Goal: Task Accomplishment & Management: Use online tool/utility

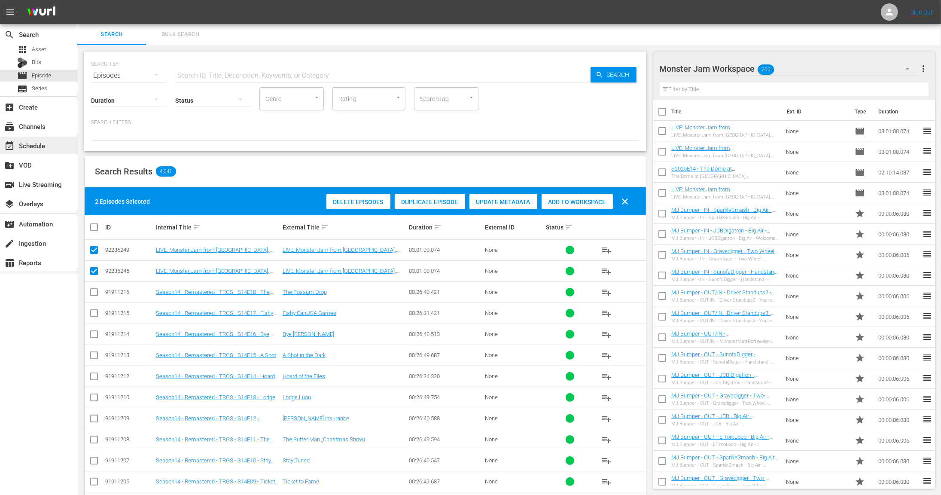
click at [28, 148] on div "event_available Schedule" at bounding box center [24, 144] width 48 height 8
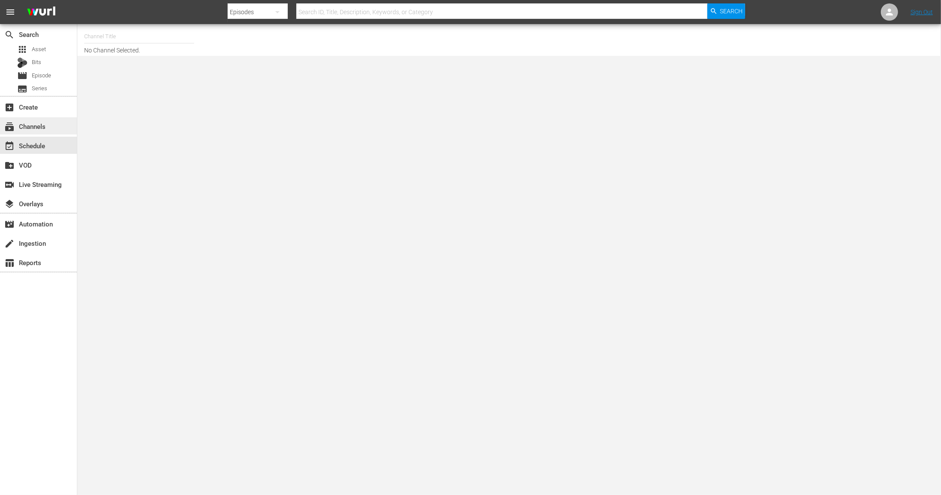
click at [29, 129] on div "subscriptions Channels" at bounding box center [24, 125] width 48 height 8
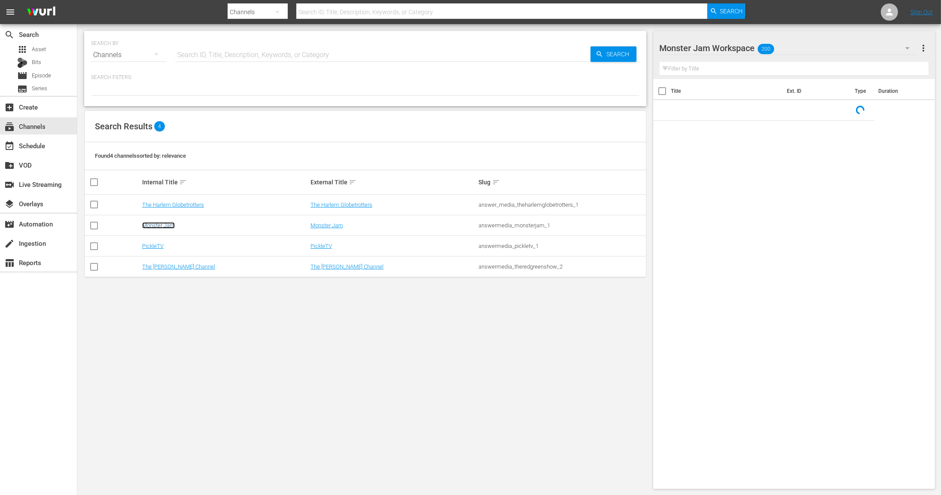
click at [165, 224] on link "Monster Jam" at bounding box center [158, 225] width 33 height 6
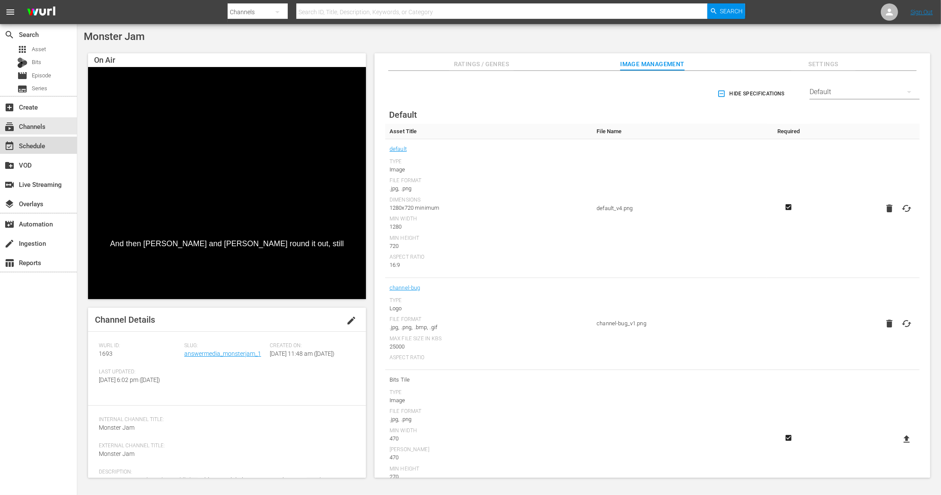
click at [44, 143] on div "event_available Schedule" at bounding box center [24, 144] width 48 height 8
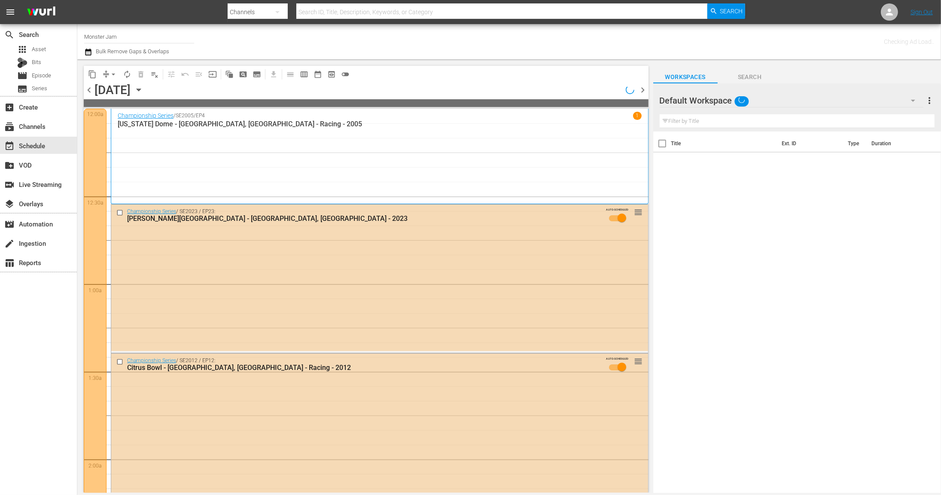
click at [143, 90] on icon "button" at bounding box center [138, 89] width 9 height 9
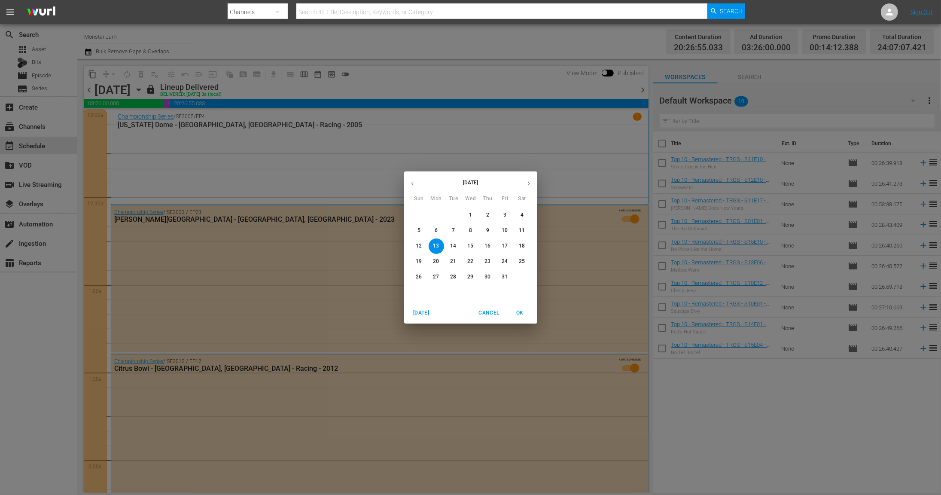
click at [464, 122] on div "[DATE] Sun Mon Tue Wed Thu Fri Sat 28 29 30 1 2 3 4 5 6 7 8 9 10 11 12 13 14 15…" at bounding box center [470, 247] width 941 height 495
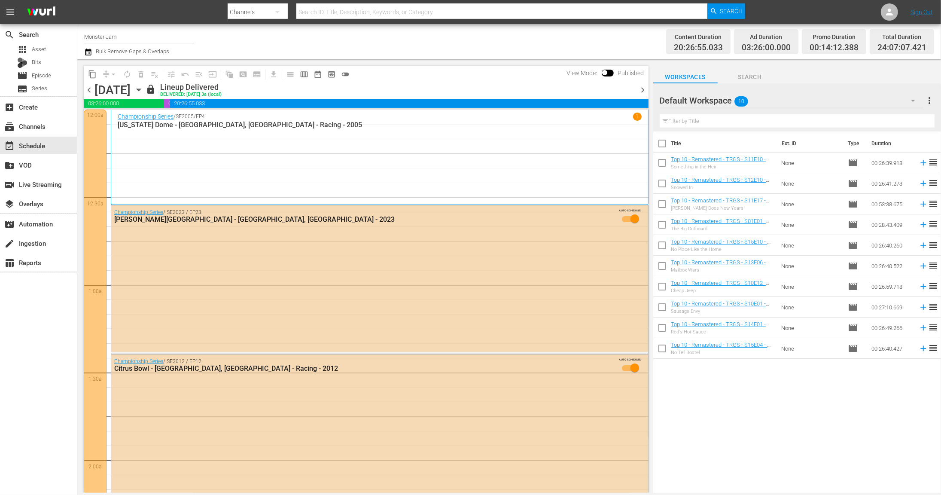
click at [91, 53] on icon "button" at bounding box center [88, 52] width 6 height 7
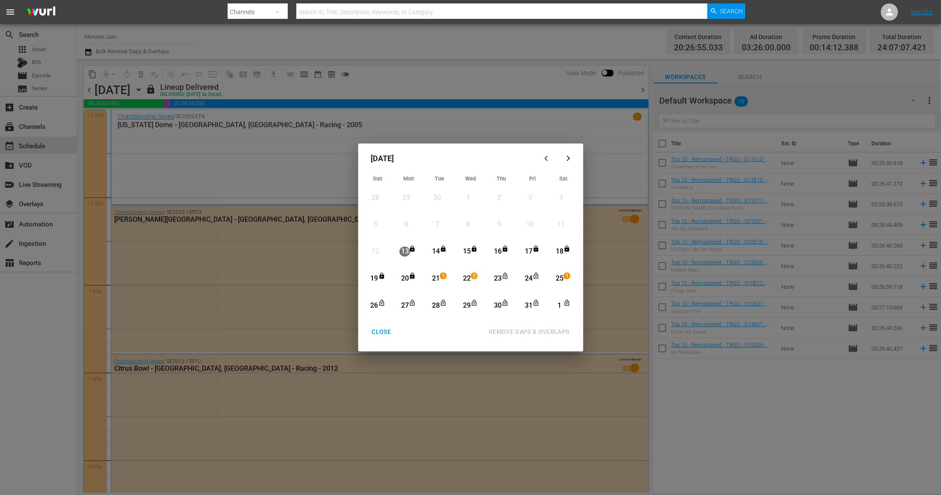
click at [563, 253] on div "18" at bounding box center [559, 252] width 11 height 10
click at [562, 304] on div "1" at bounding box center [559, 306] width 11 height 10
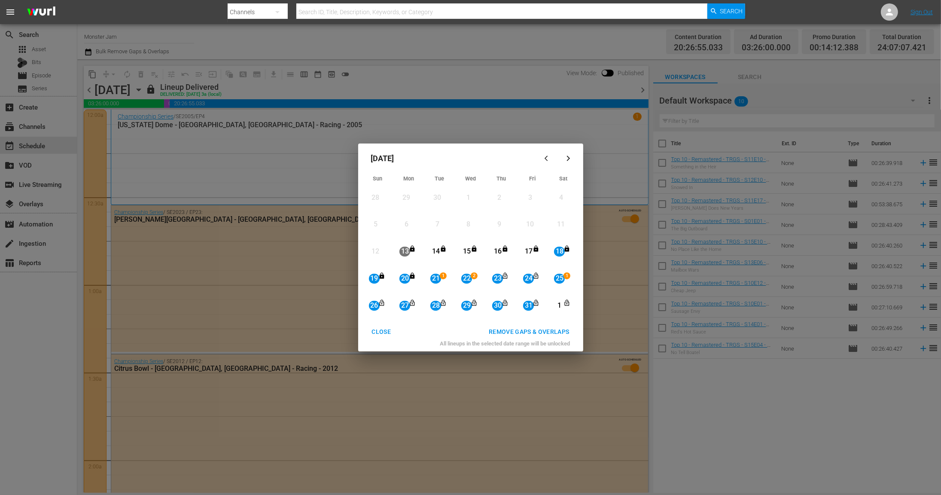
click at [557, 332] on div "REMOVE GAPS & OVERLAPS" at bounding box center [529, 331] width 94 height 11
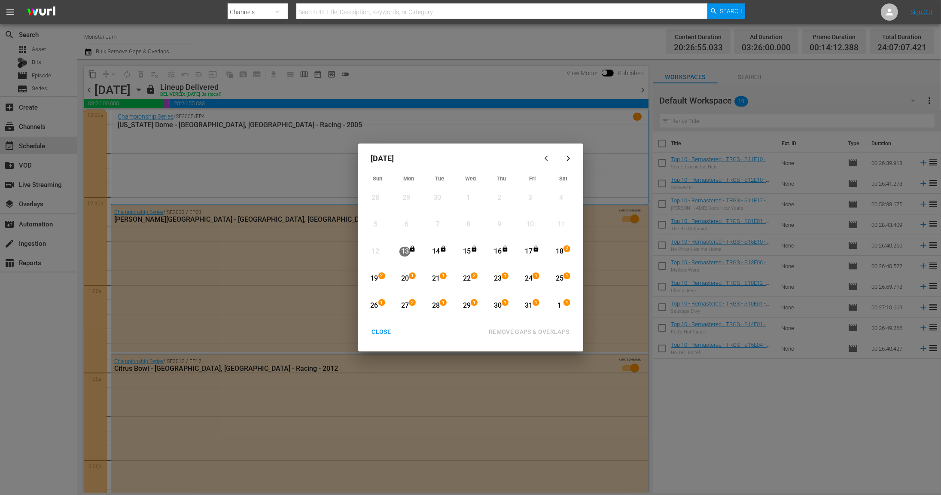
click at [383, 331] on div "CLOSE" at bounding box center [381, 331] width 33 height 11
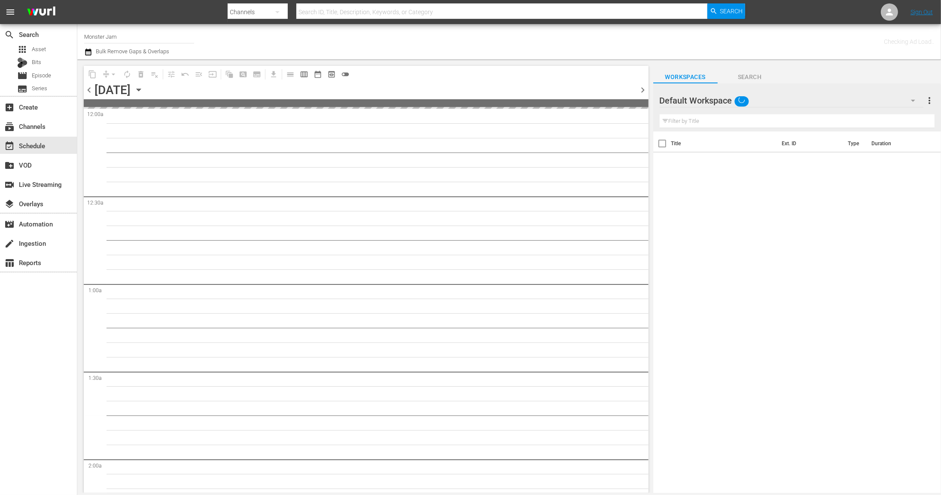
click at [140, 89] on icon "button" at bounding box center [139, 90] width 4 height 2
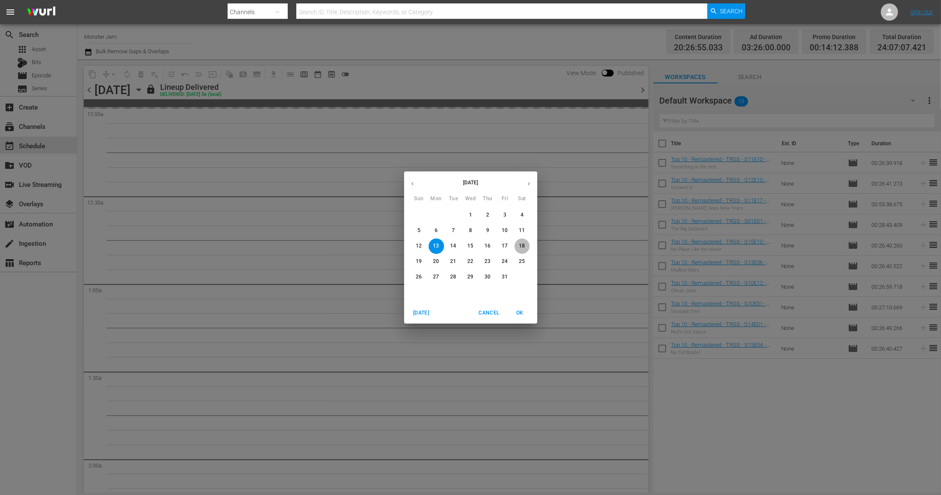
click at [520, 244] on p "18" at bounding box center [522, 245] width 6 height 7
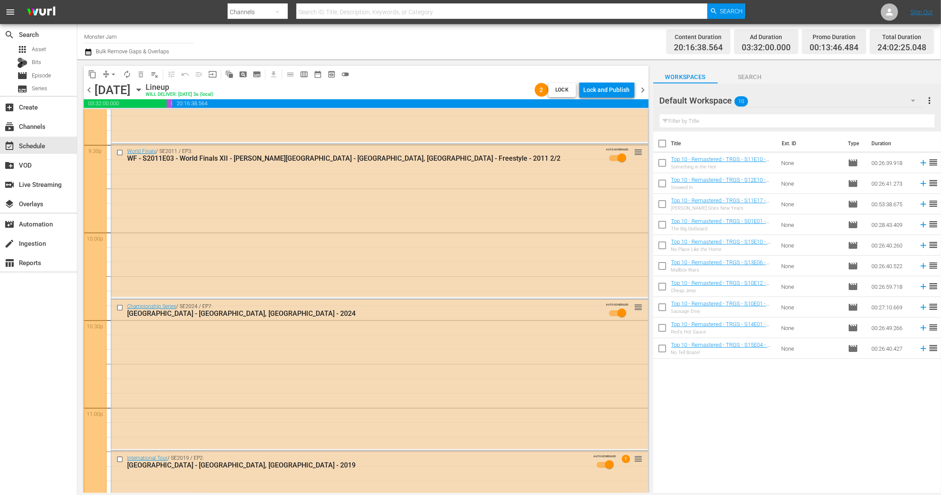
scroll to position [3843, 0]
